Goal: Task Accomplishment & Management: Manage account settings

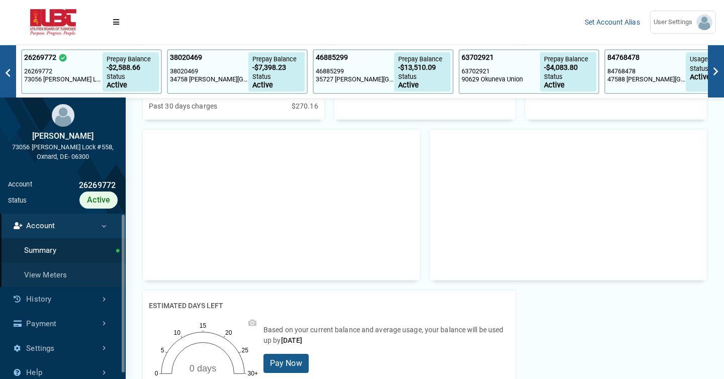
scroll to position [311, 0]
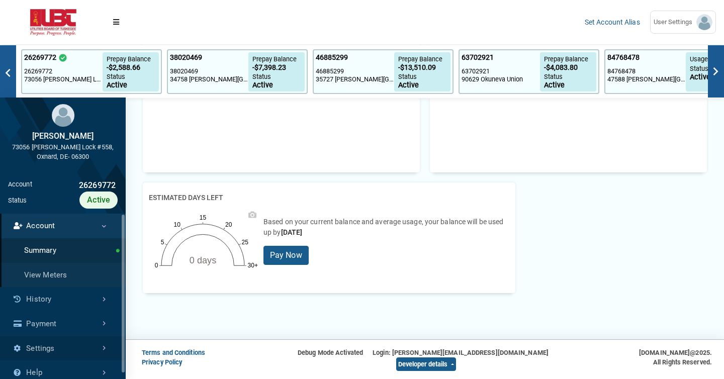
click at [93, 343] on link "Settings" at bounding box center [63, 348] width 126 height 25
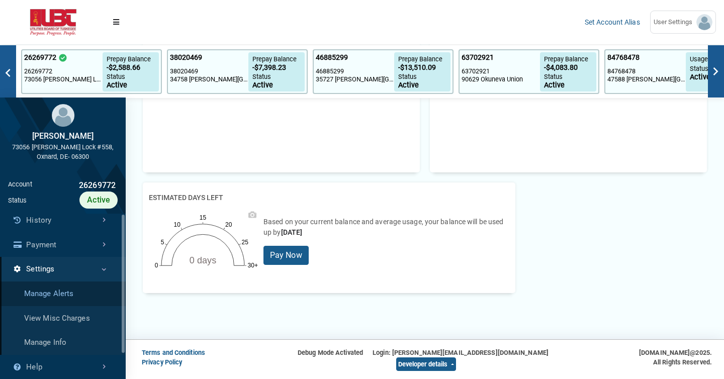
scroll to position [5, 1]
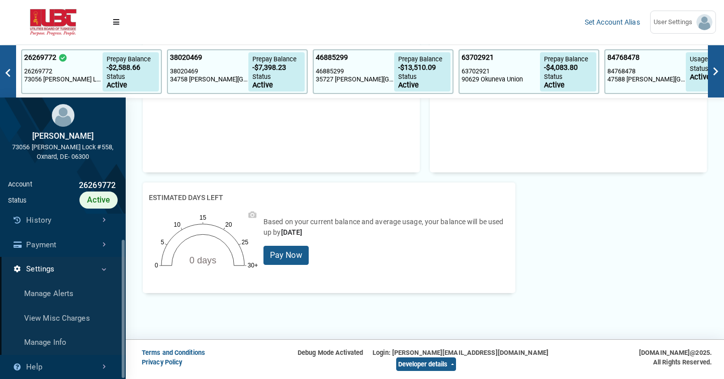
click at [75, 271] on link "Settings" at bounding box center [63, 269] width 126 height 25
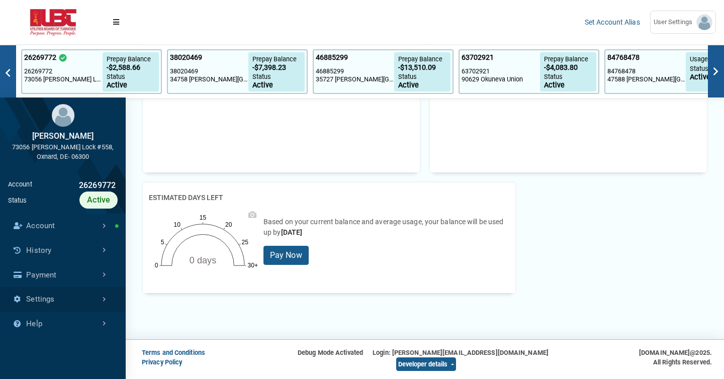
click at [74, 289] on link "Settings" at bounding box center [63, 299] width 126 height 25
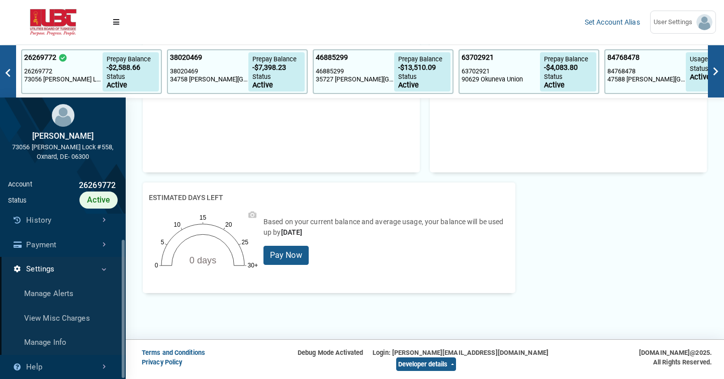
click at [71, 273] on link "Settings" at bounding box center [63, 269] width 126 height 25
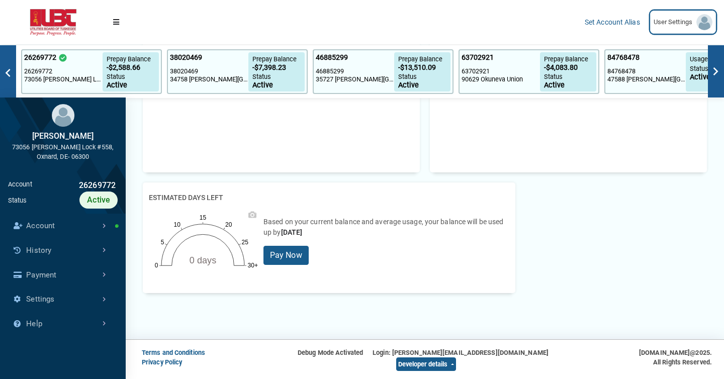
click at [692, 18] on span "User Settings" at bounding box center [674, 22] width 43 height 10
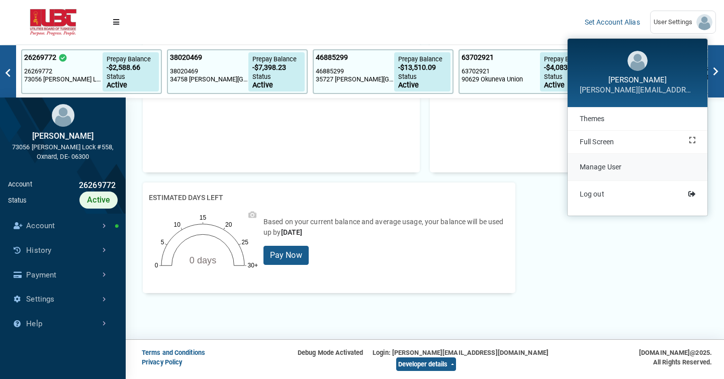
click at [615, 162] on link "Manage User" at bounding box center [637, 167] width 140 height 27
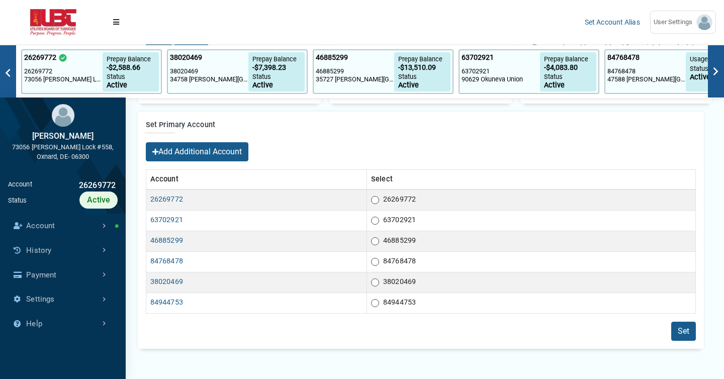
scroll to position [195, 0]
click at [227, 147] on button "Add Additional Account" at bounding box center [197, 150] width 103 height 19
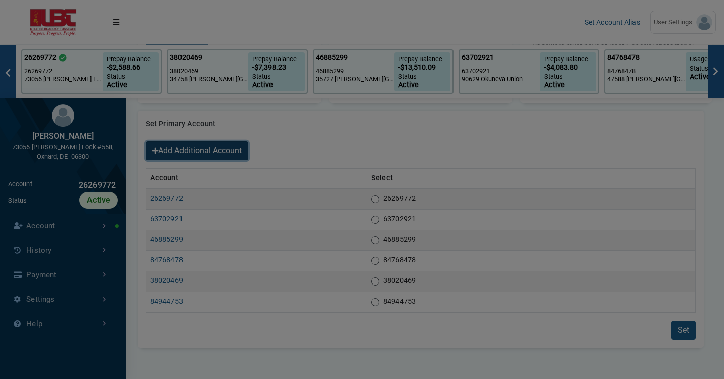
scroll to position [0, 0]
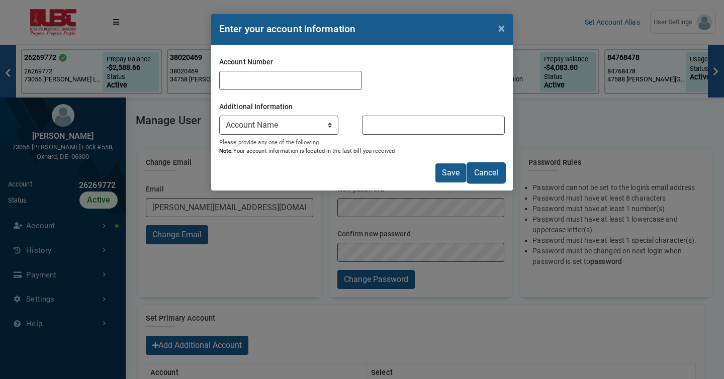
click at [498, 180] on button "Cancel" at bounding box center [485, 172] width 37 height 19
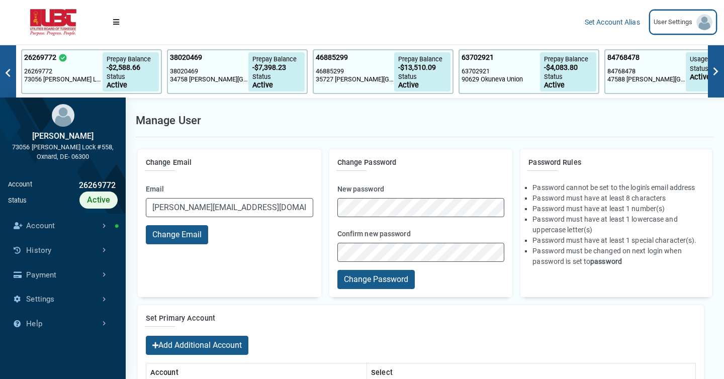
click at [674, 26] on span "User Settings" at bounding box center [674, 22] width 43 height 10
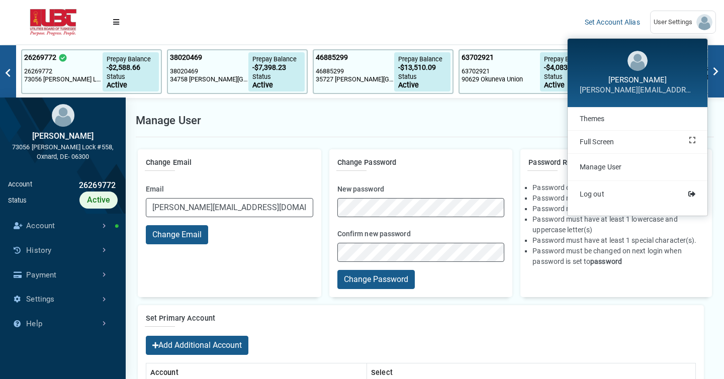
click at [564, 291] on div "Password Rules Password cannot be set to the login's email address Password mus…" at bounding box center [615, 223] width 191 height 148
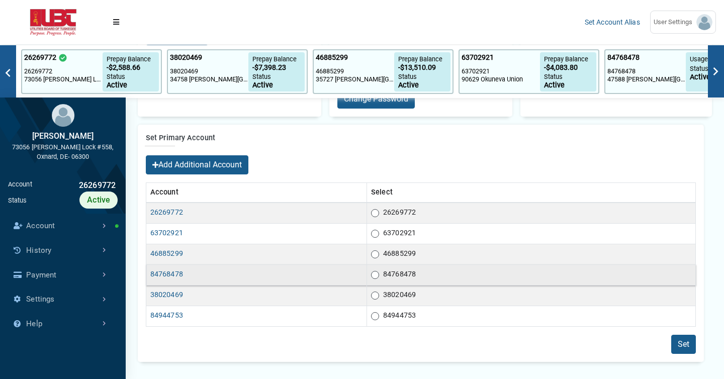
scroll to position [249, 0]
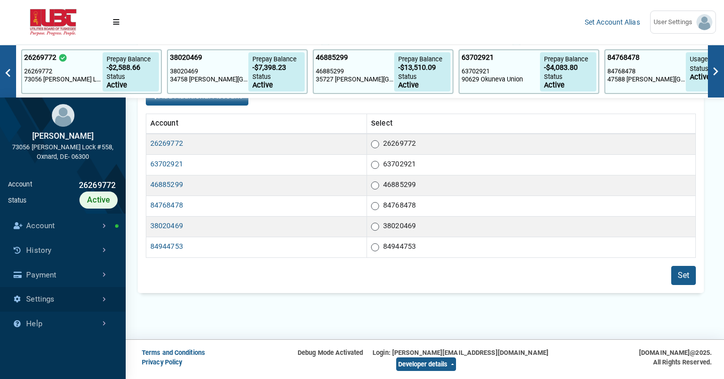
click at [67, 302] on link "Settings" at bounding box center [63, 299] width 126 height 25
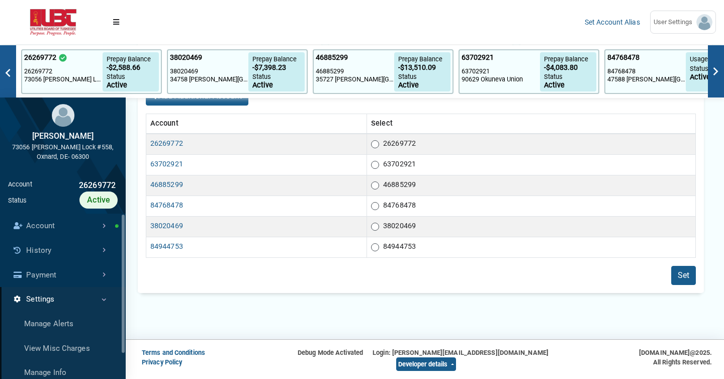
scroll to position [5, 1]
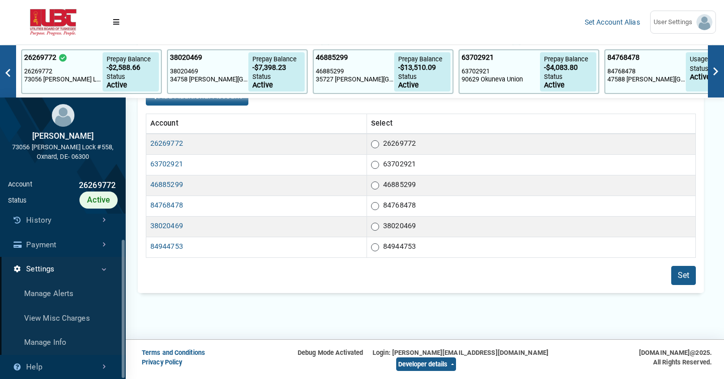
click at [95, 266] on link "Settings" at bounding box center [63, 269] width 126 height 25
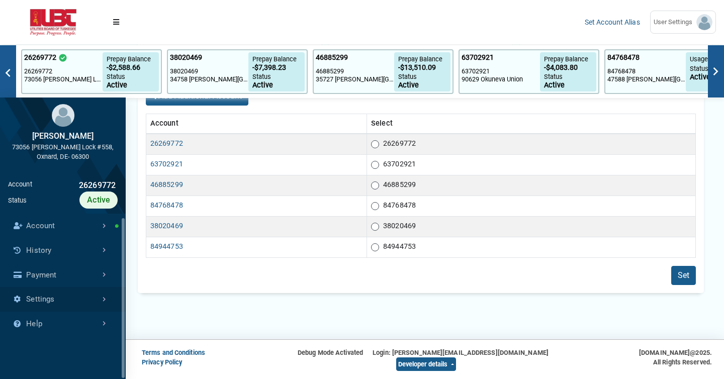
scroll to position [0, 0]
click at [220, 316] on footer "Terms and Conditions Privacy Policy Debug Mode Activated Login: venkatesan+acco…" at bounding box center [362, 341] width 724 height 76
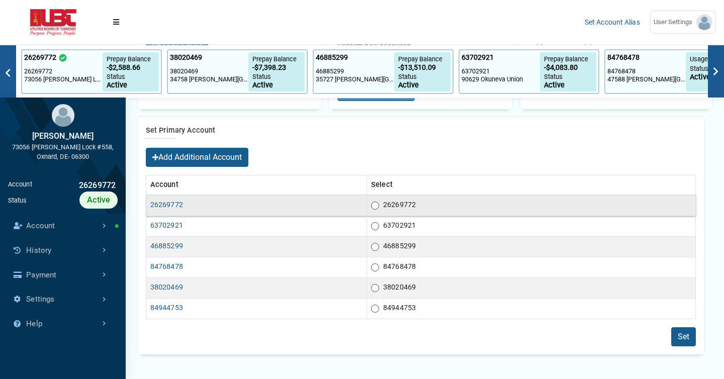
click at [383, 209] on label "26269772" at bounding box center [399, 206] width 33 height 12
click at [377, 209] on input "26269772" at bounding box center [375, 205] width 8 height 10
radio input "true"
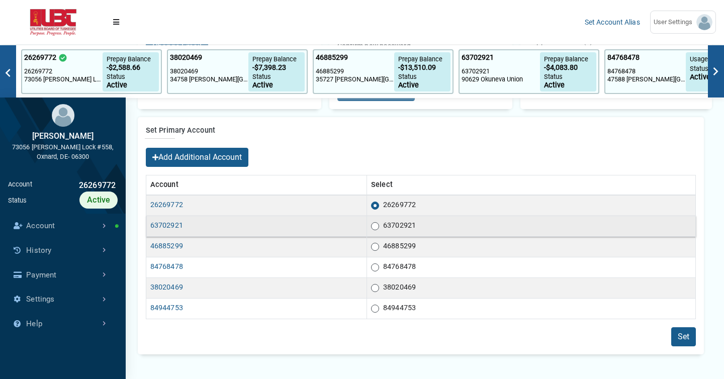
click at [383, 228] on label "63702921" at bounding box center [399, 226] width 33 height 12
click at [377, 228] on input "63702921" at bounding box center [375, 225] width 8 height 10
radio input "true"
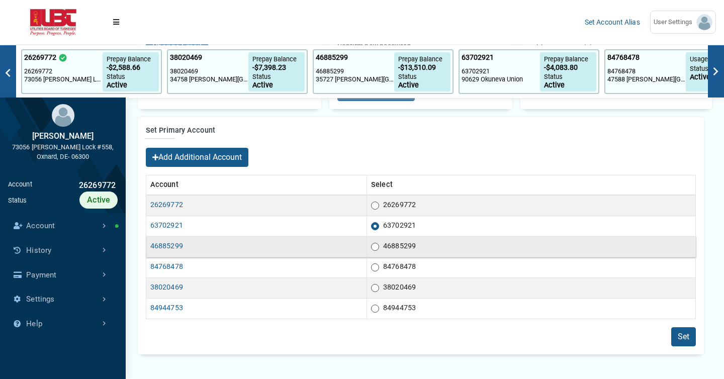
click at [377, 241] on div "46885299" at bounding box center [393, 247] width 45 height 12
click at [383, 242] on label "46885299" at bounding box center [399, 247] width 33 height 12
click at [377, 242] on input "46885299" at bounding box center [375, 246] width 8 height 10
radio input "true"
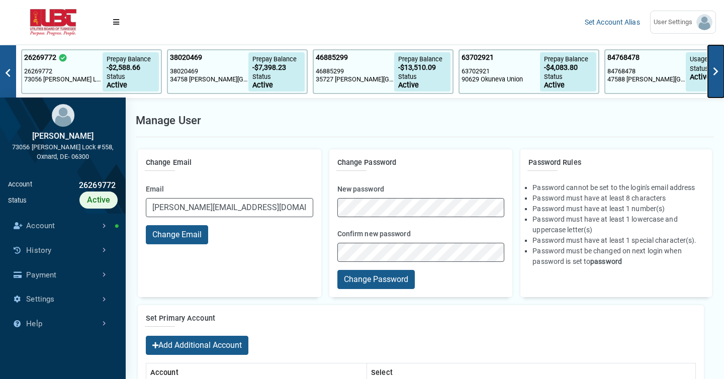
click at [716, 68] on img at bounding box center [716, 71] width 16 height 16
click at [709, 76] on img at bounding box center [716, 71] width 16 height 16
click at [712, 77] on img at bounding box center [716, 71] width 16 height 16
click at [8, 78] on img at bounding box center [8, 73] width 16 height 16
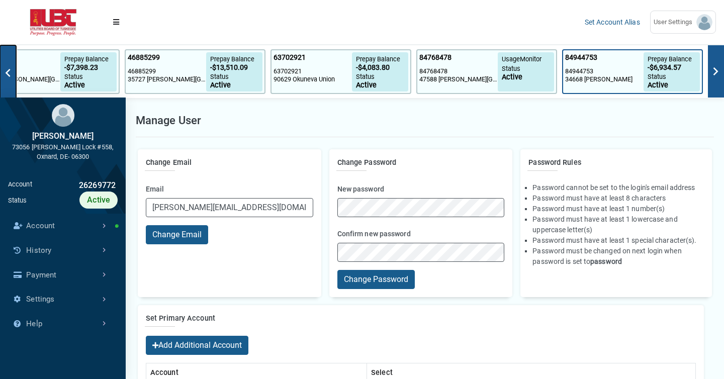
scroll to position [0, 188]
click at [717, 84] on button at bounding box center [716, 71] width 16 height 52
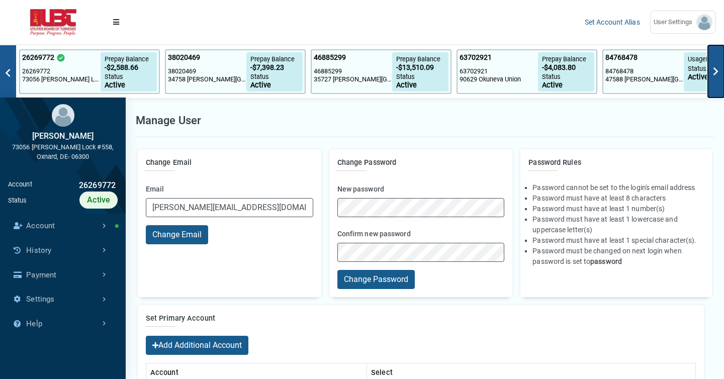
scroll to position [0, 0]
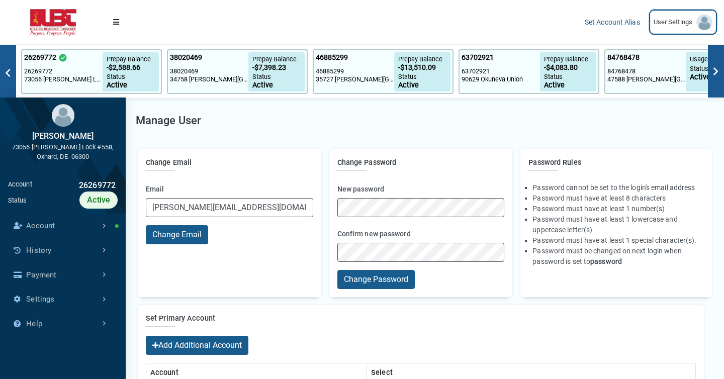
click at [690, 26] on span "User Settings" at bounding box center [674, 22] width 43 height 10
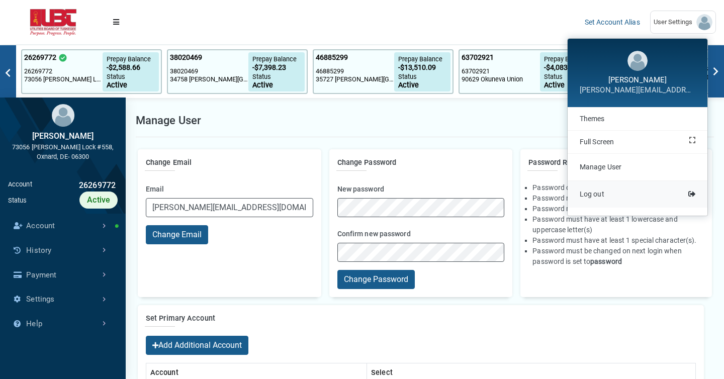
click at [609, 184] on link "Log out" at bounding box center [637, 194] width 140 height 27
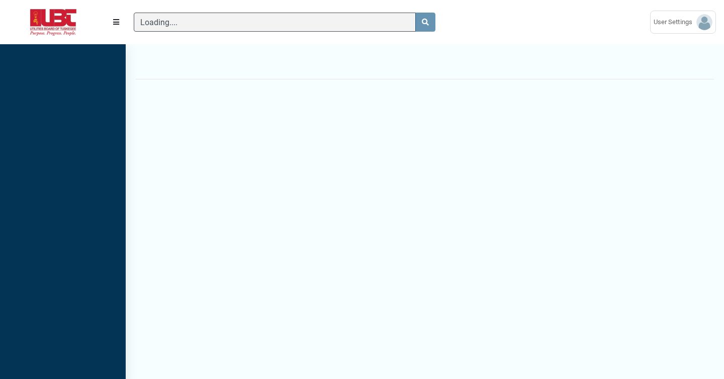
scroll to position [5, 1]
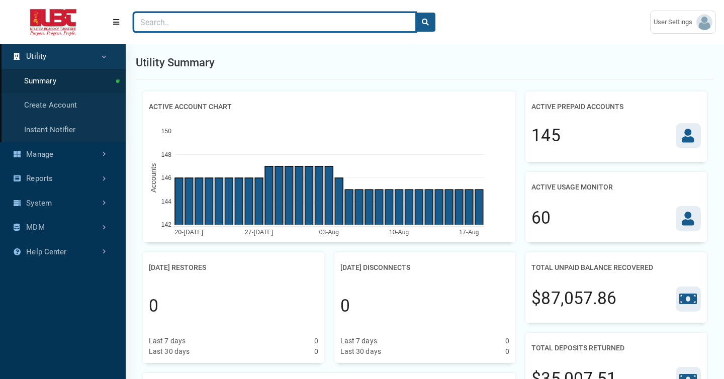
click at [285, 26] on input "Search" at bounding box center [275, 22] width 282 height 19
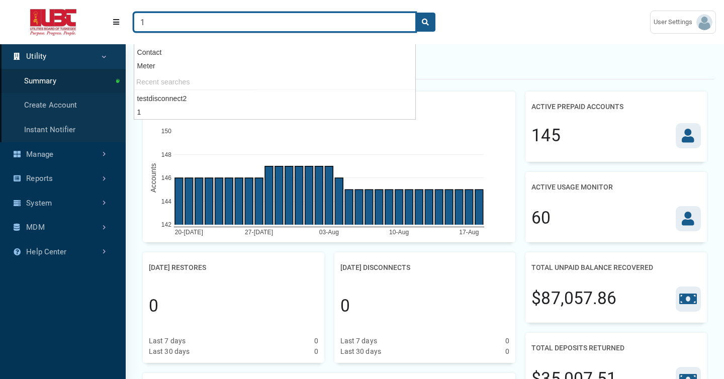
type input "1"
click at [415, 13] on button "search" at bounding box center [425, 22] width 20 height 19
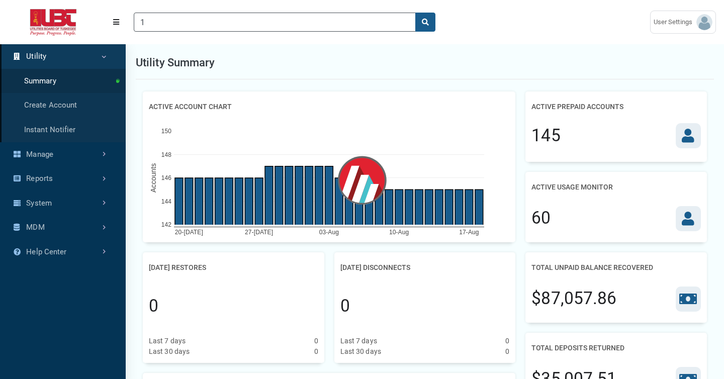
click at [528, 74] on div "Utility Summary" at bounding box center [425, 62] width 578 height 33
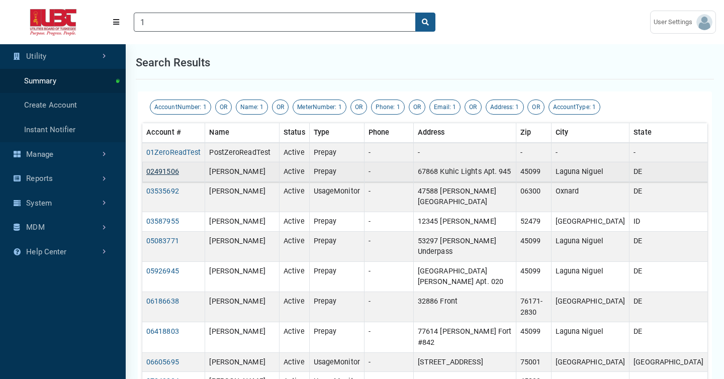
click at [169, 173] on link "02491506" at bounding box center [162, 171] width 33 height 9
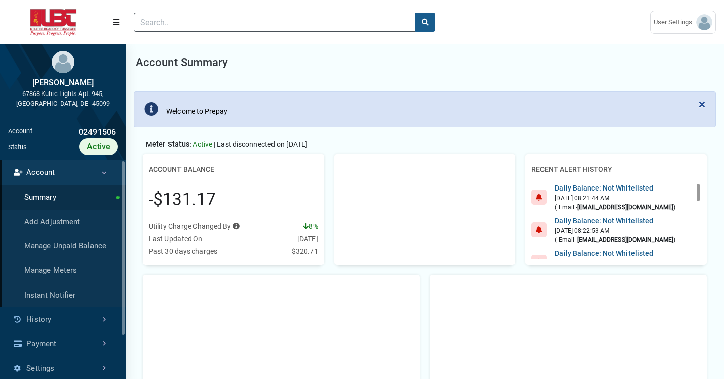
scroll to position [253, 0]
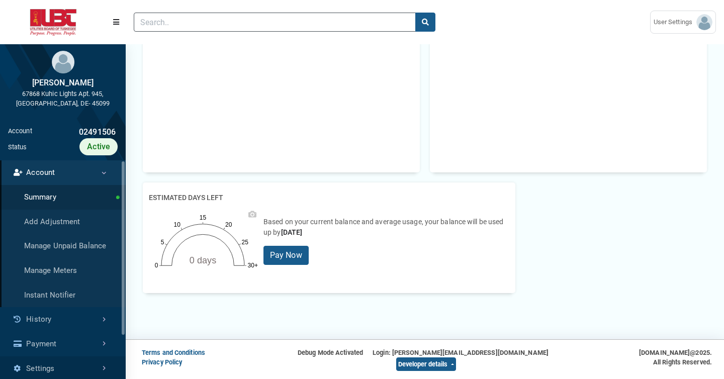
click at [67, 362] on link "Settings" at bounding box center [63, 368] width 126 height 25
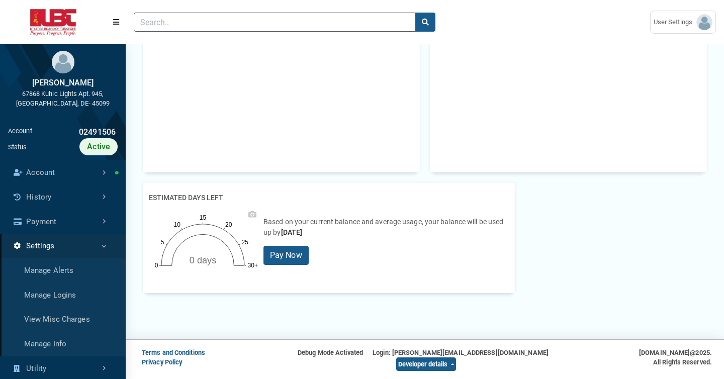
scroll to position [3, 1]
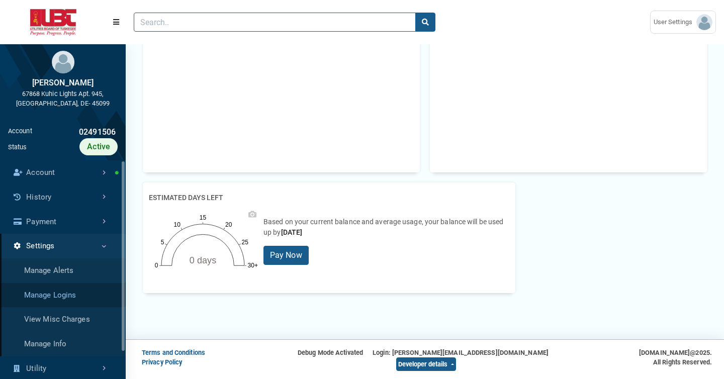
click at [91, 296] on link "Manage Logins" at bounding box center [63, 295] width 126 height 25
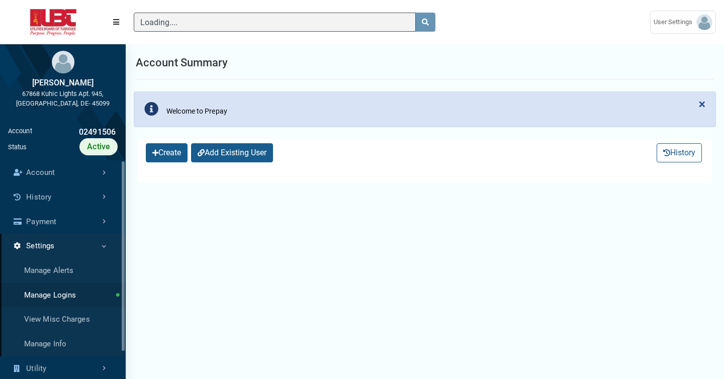
scroll to position [5, 1]
select select "25 per page"
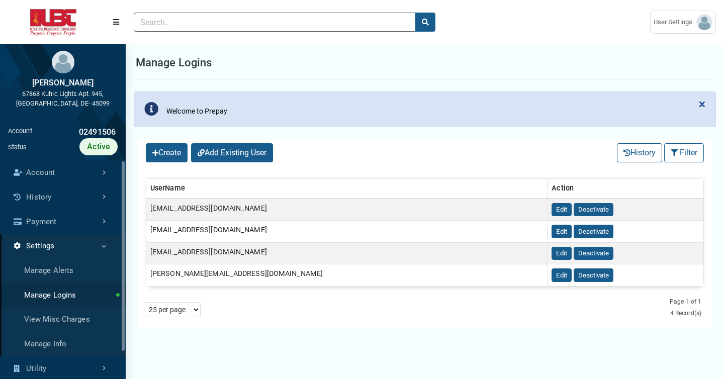
click at [90, 245] on link "Settings" at bounding box center [63, 246] width 126 height 25
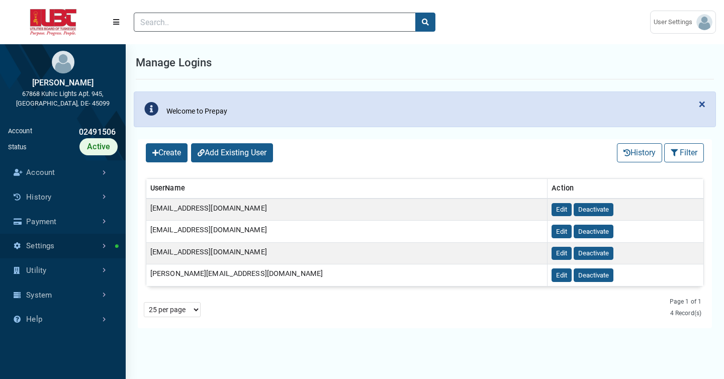
click at [90, 245] on link "Settings" at bounding box center [63, 246] width 126 height 25
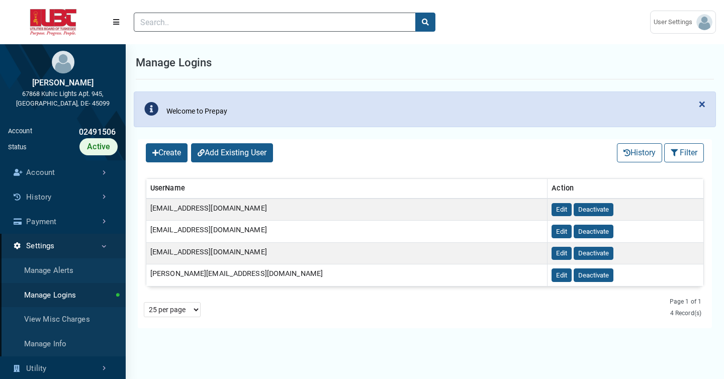
scroll to position [3, 1]
